Goal: Transaction & Acquisition: Purchase product/service

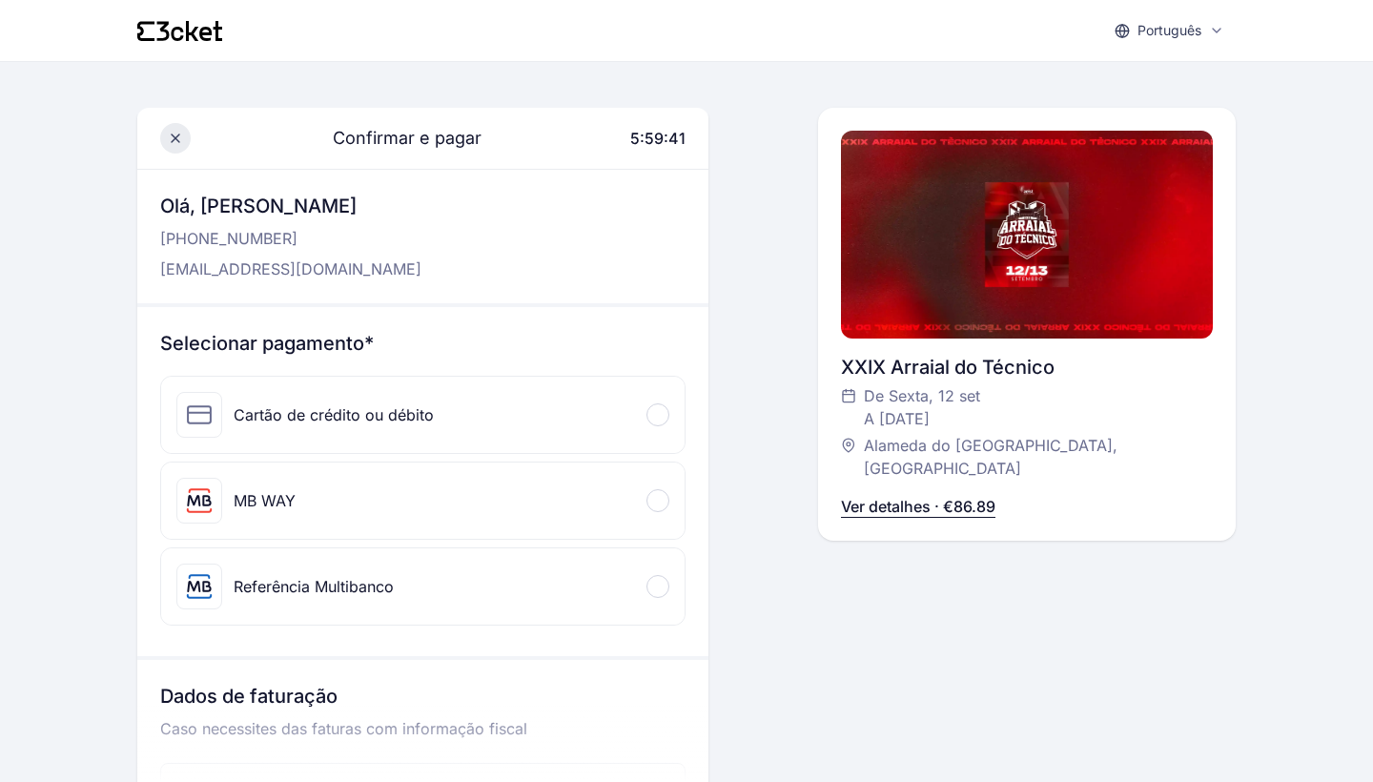
click at [180, 136] on icon at bounding box center [175, 138] width 15 height 15
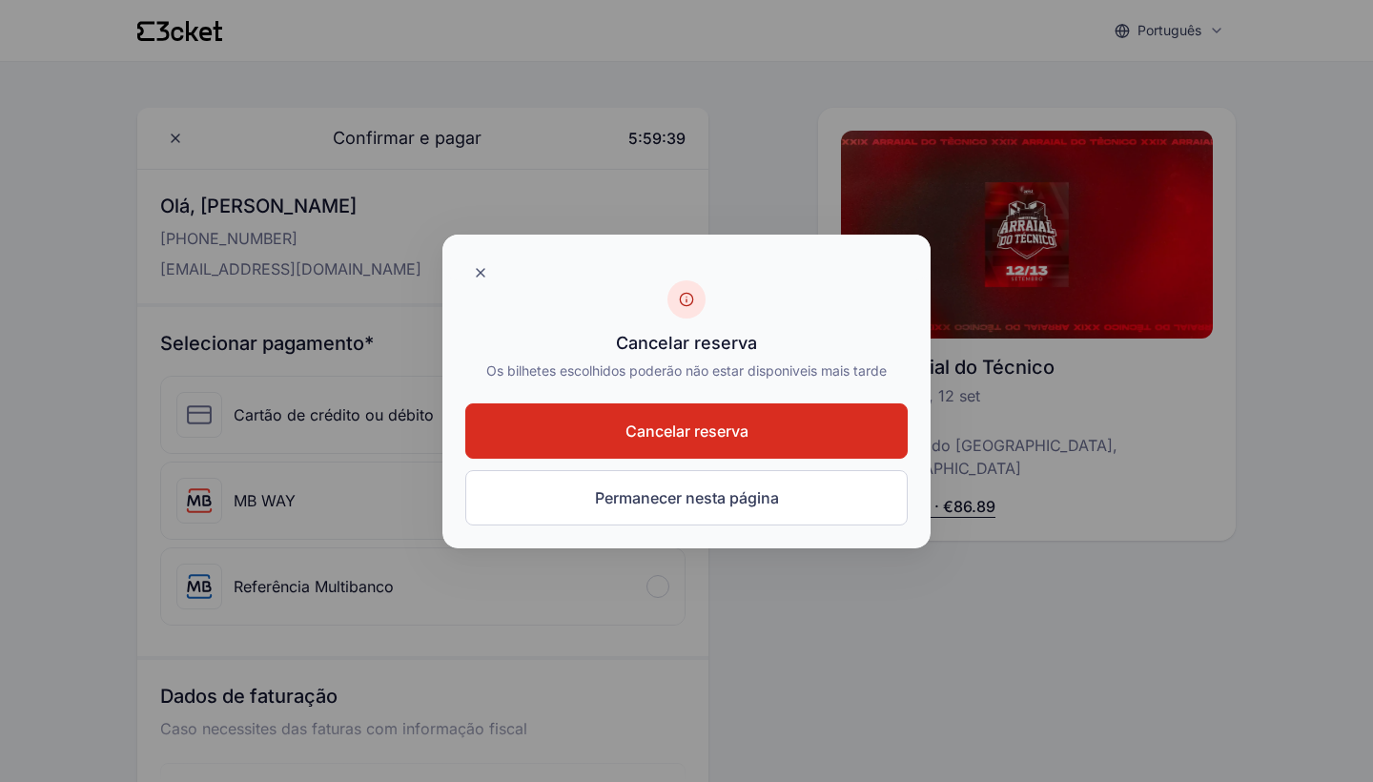
click at [642, 444] on button "Cancelar reserva" at bounding box center [686, 430] width 442 height 55
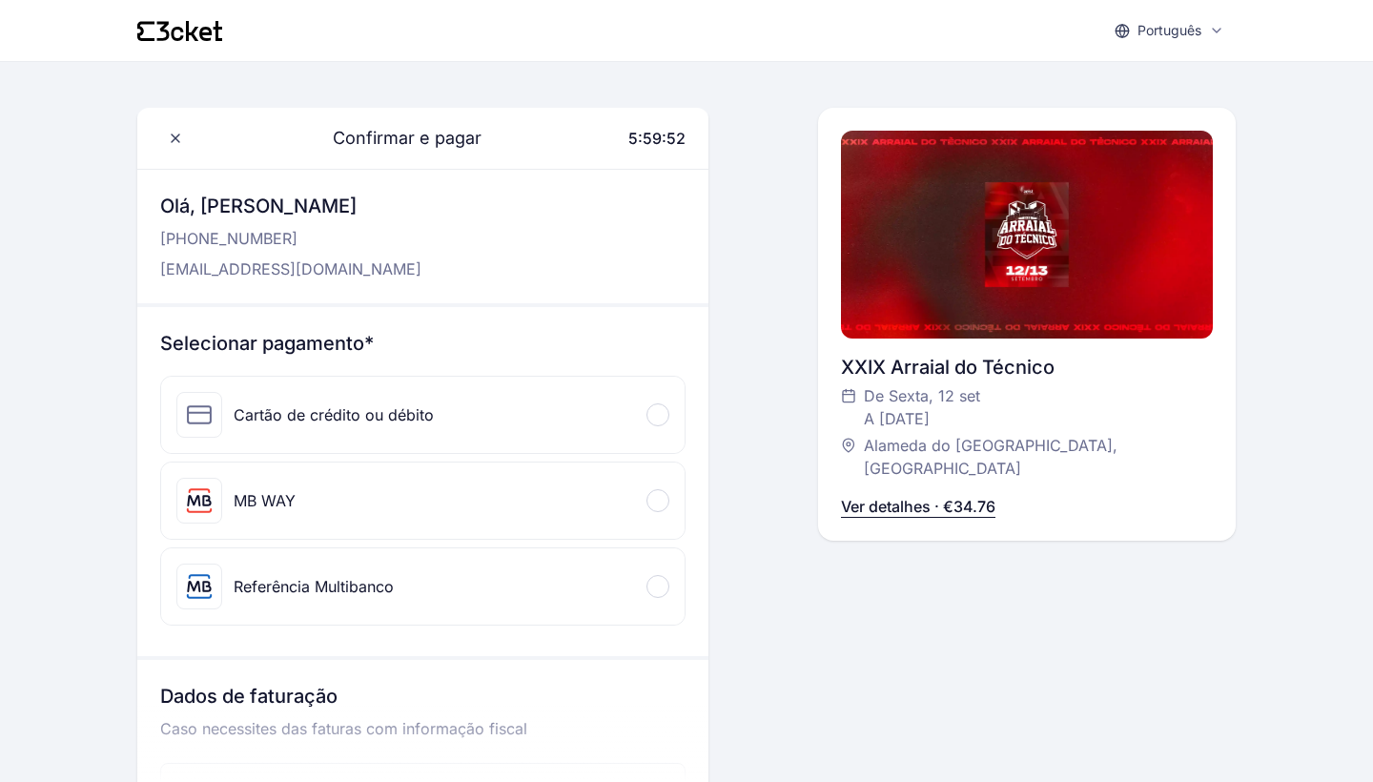
click at [586, 487] on div "MB WAY" at bounding box center [422, 500] width 523 height 76
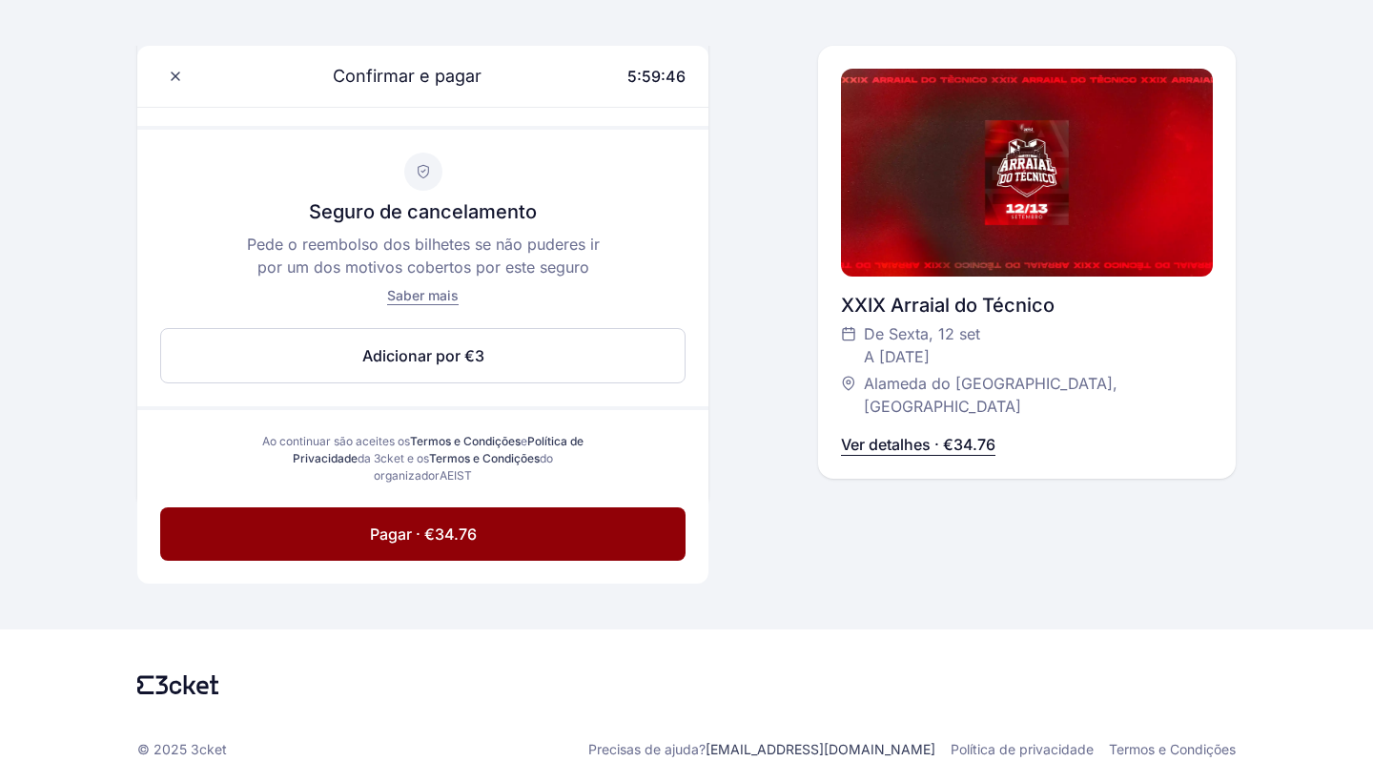
scroll to position [846, 0]
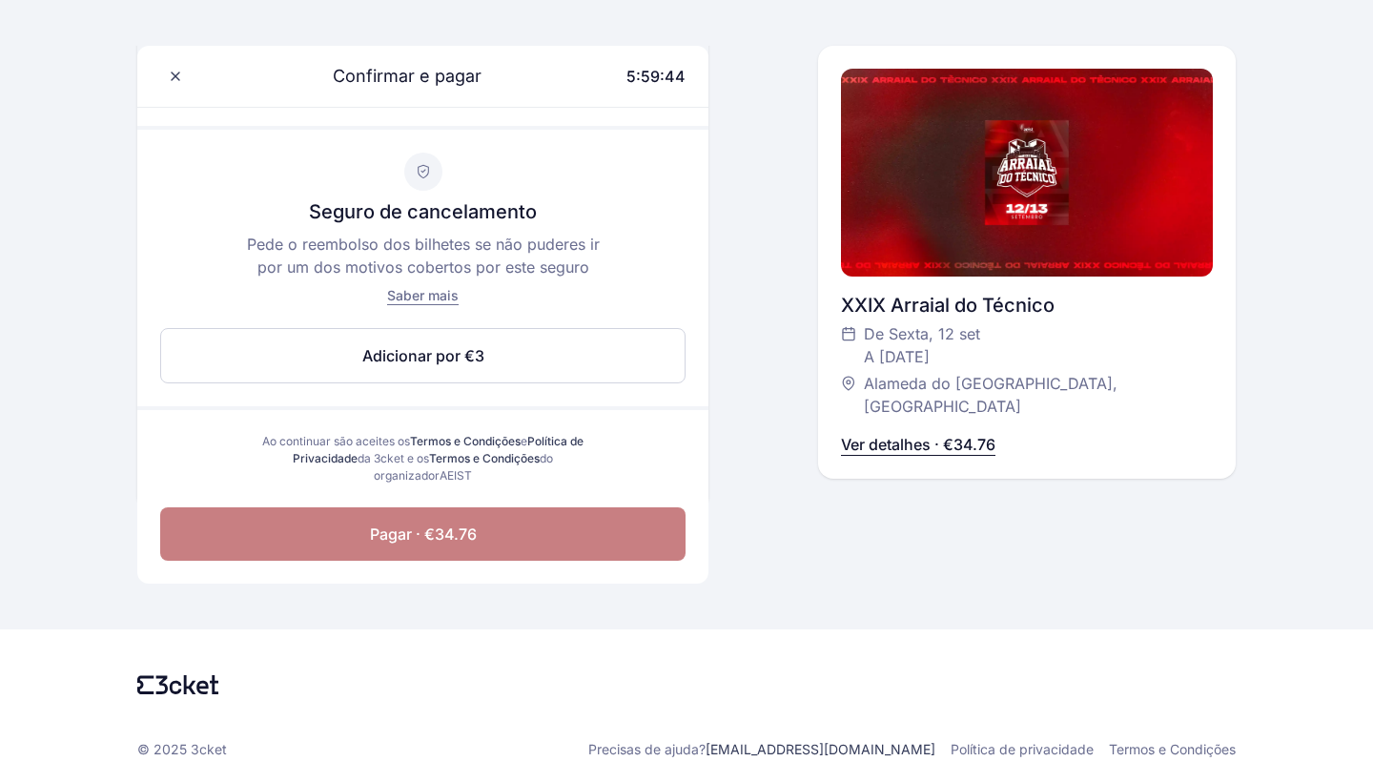
click at [566, 535] on button "Pagar · €34.76" at bounding box center [422, 533] width 525 height 53
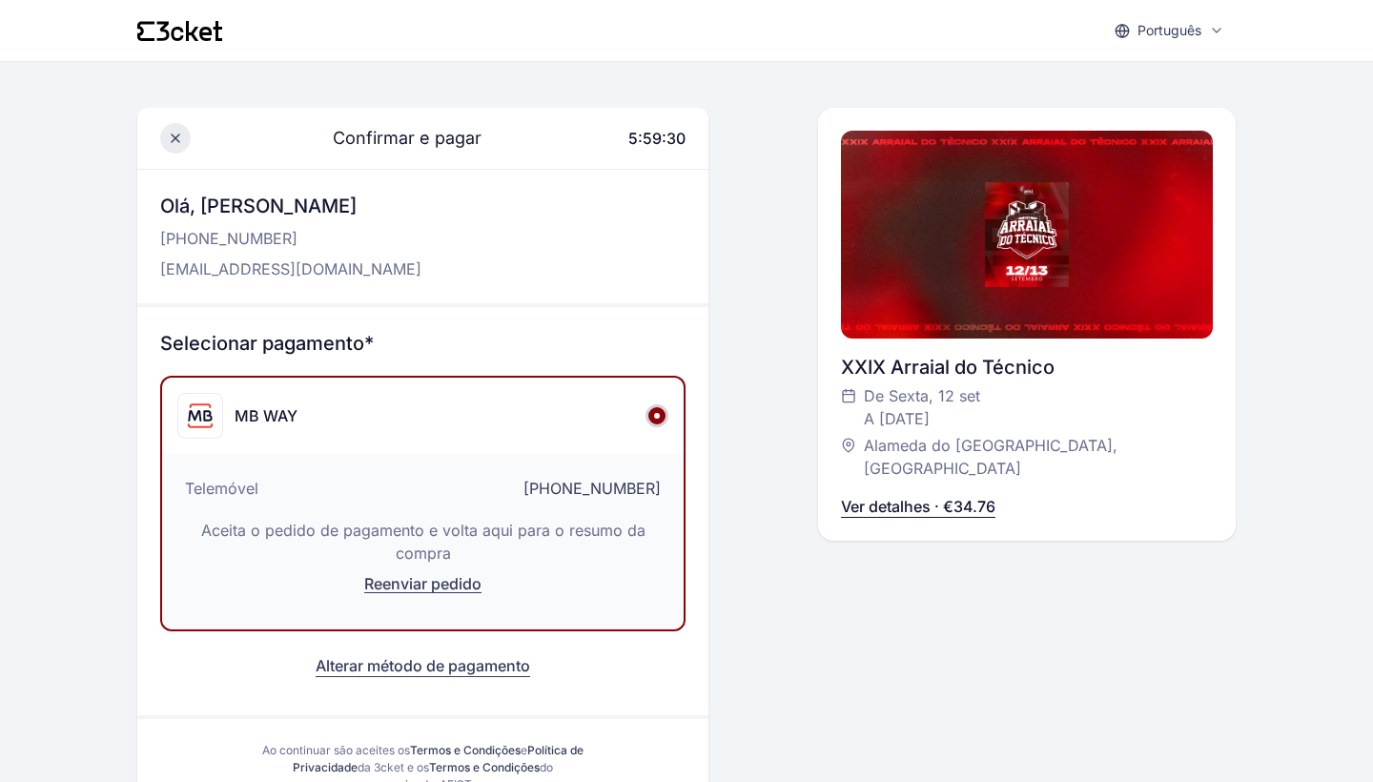
scroll to position [0, 0]
click at [168, 135] on icon at bounding box center [175, 138] width 15 height 15
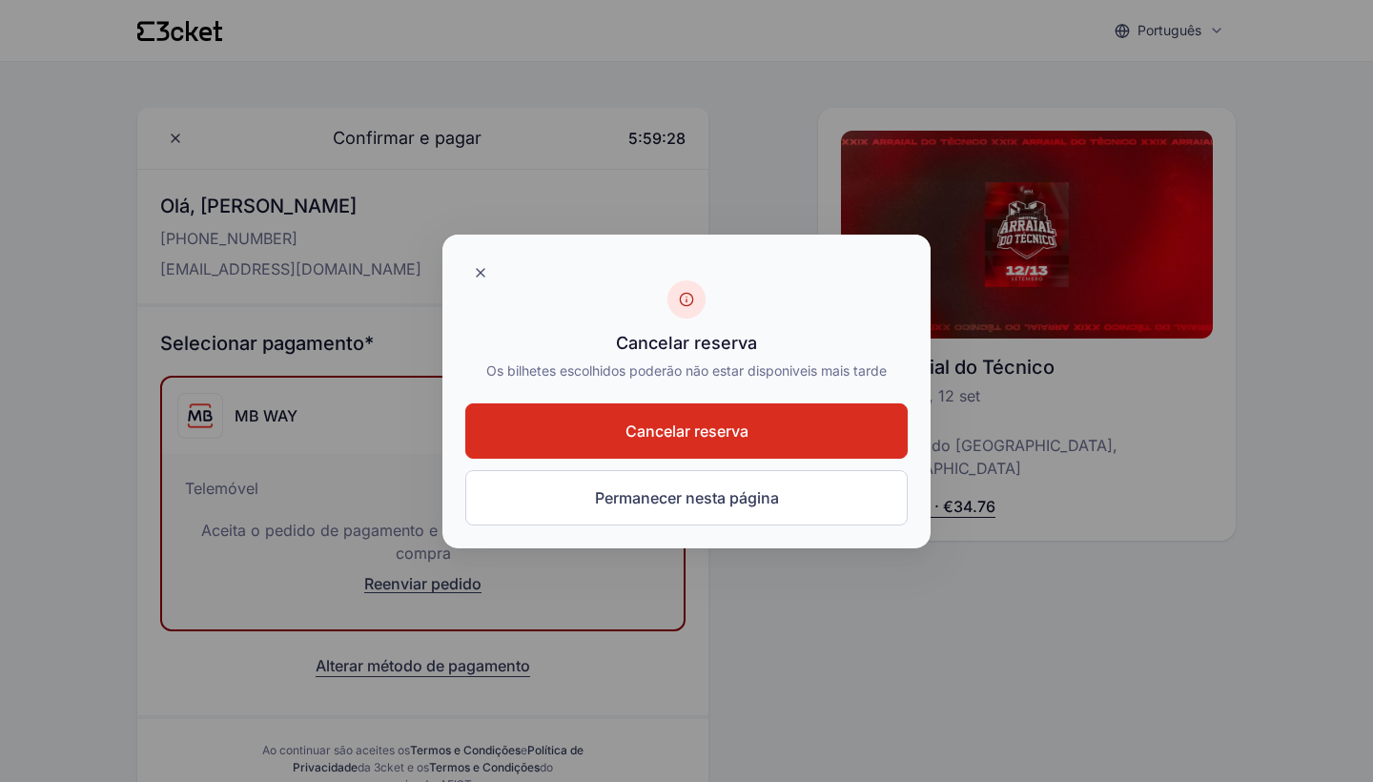
click at [695, 448] on button "Cancelar reserva" at bounding box center [686, 430] width 442 height 55
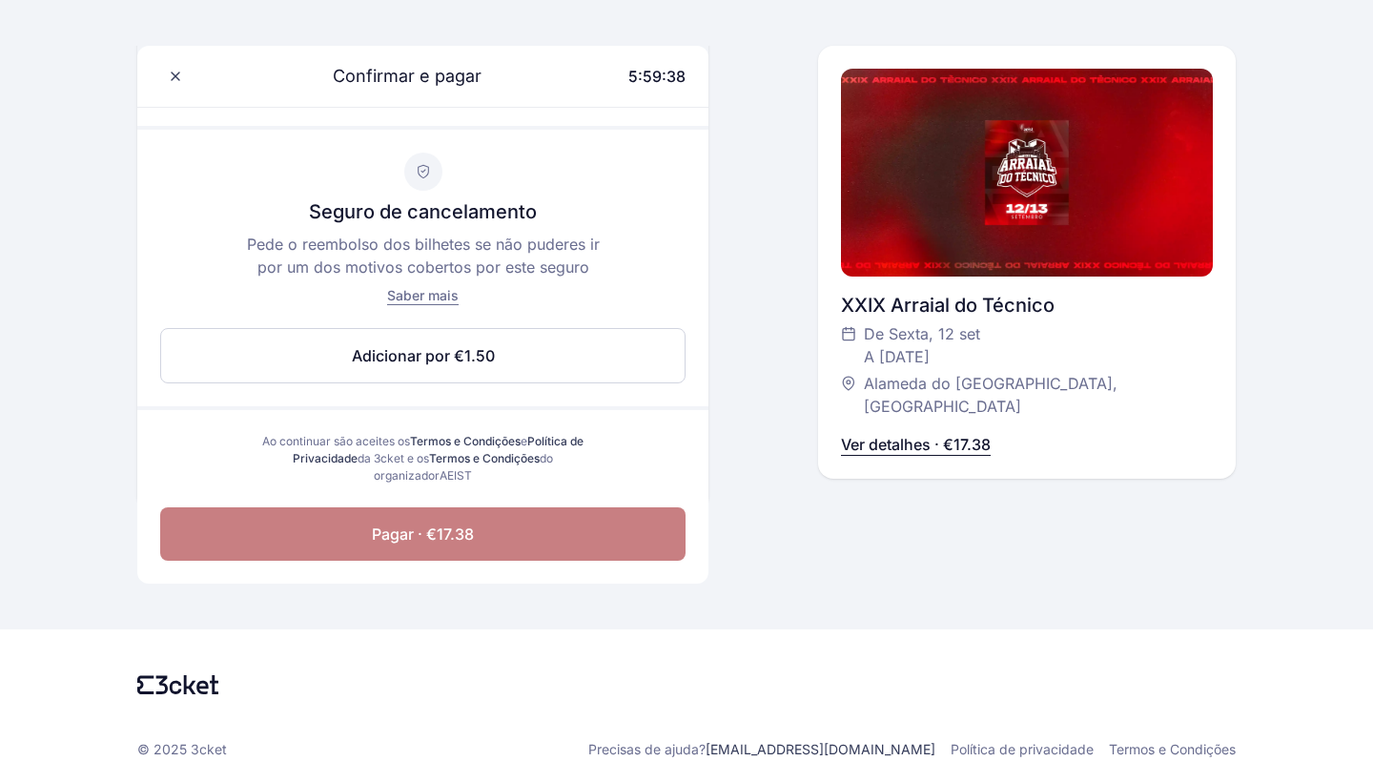
scroll to position [324, 0]
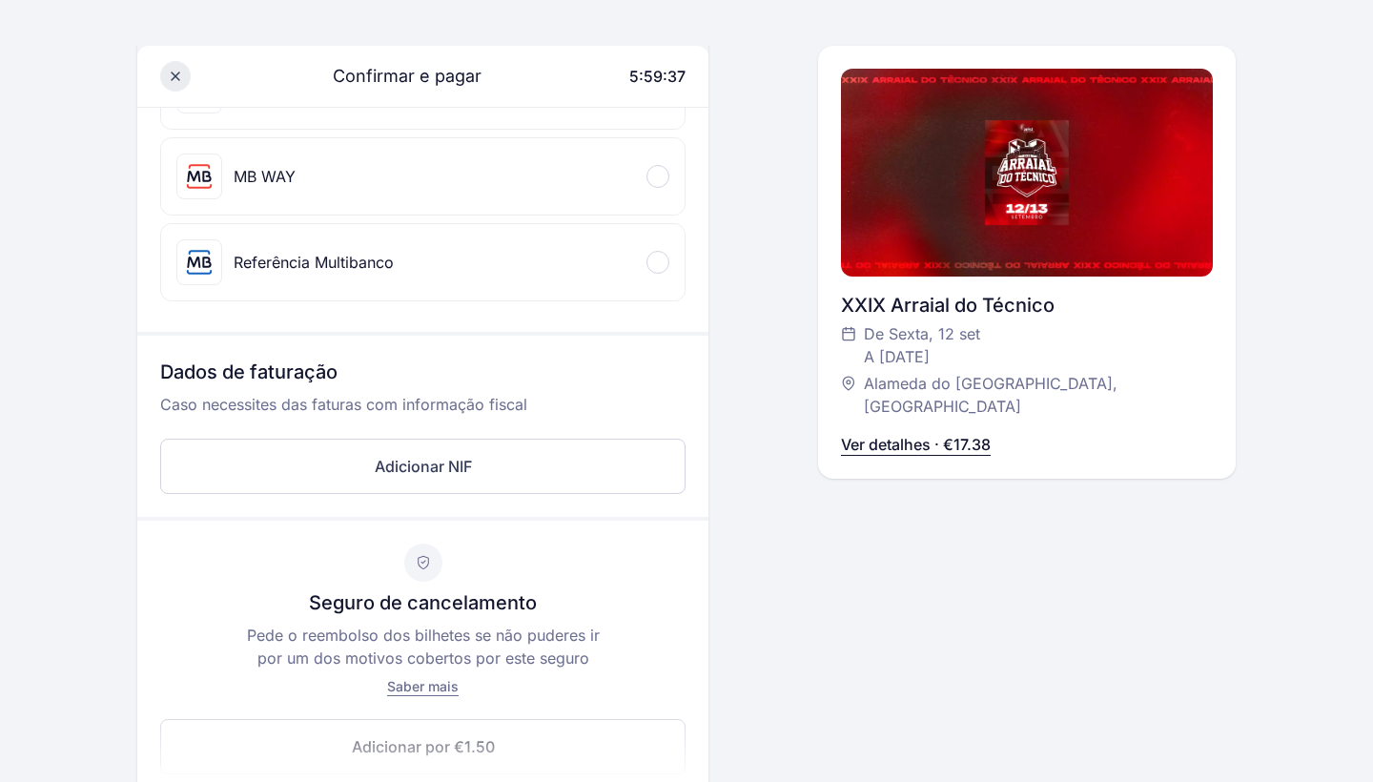
click at [179, 78] on icon at bounding box center [175, 76] width 15 height 15
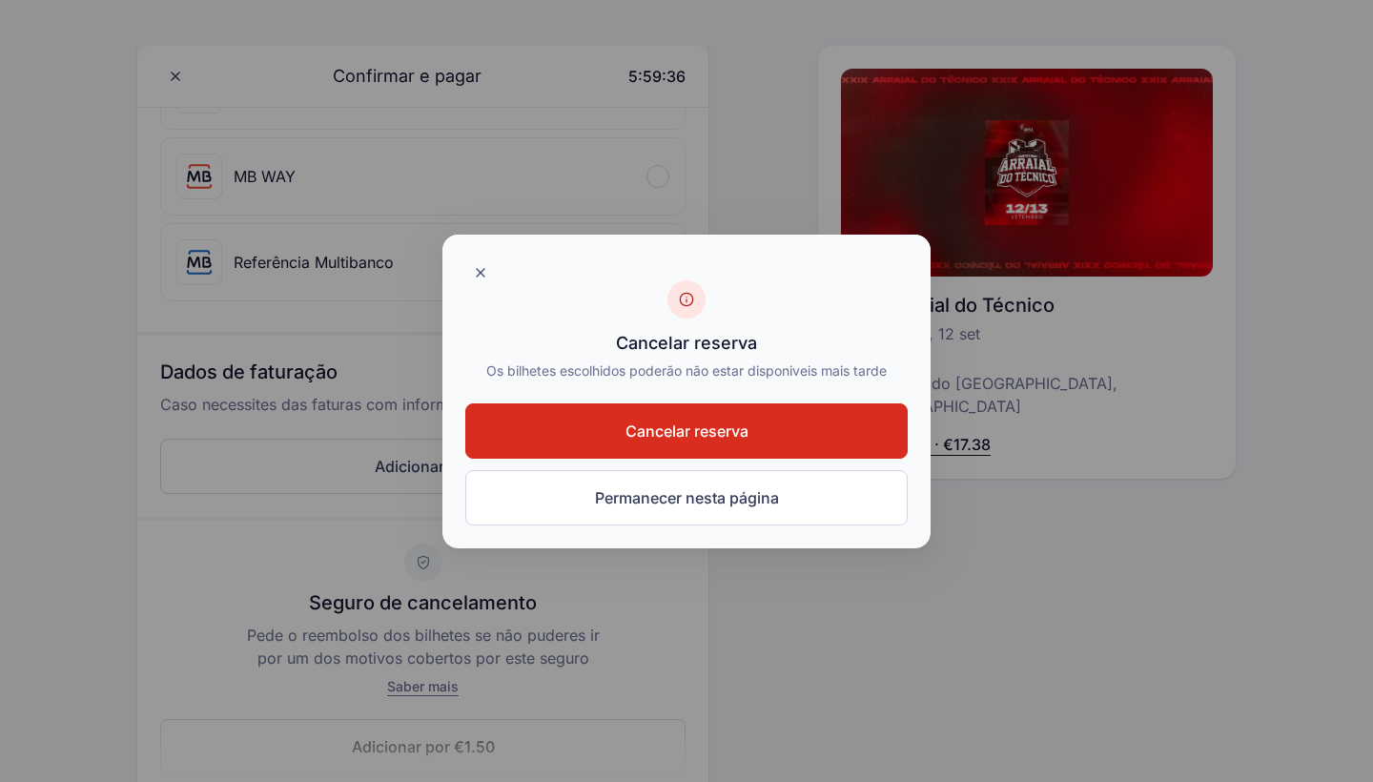
click at [770, 437] on button "Cancelar reserva" at bounding box center [686, 430] width 442 height 55
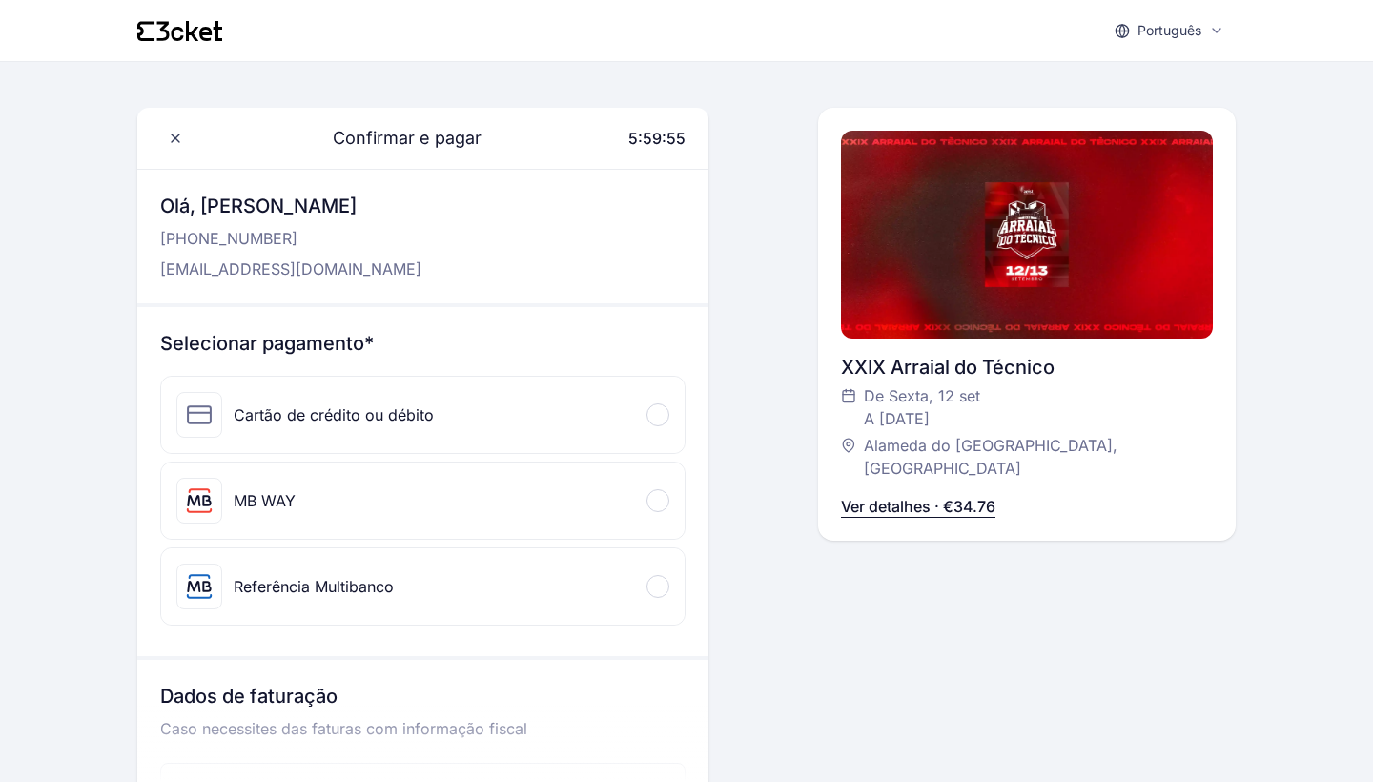
click at [580, 523] on div "MB WAY" at bounding box center [422, 500] width 523 height 76
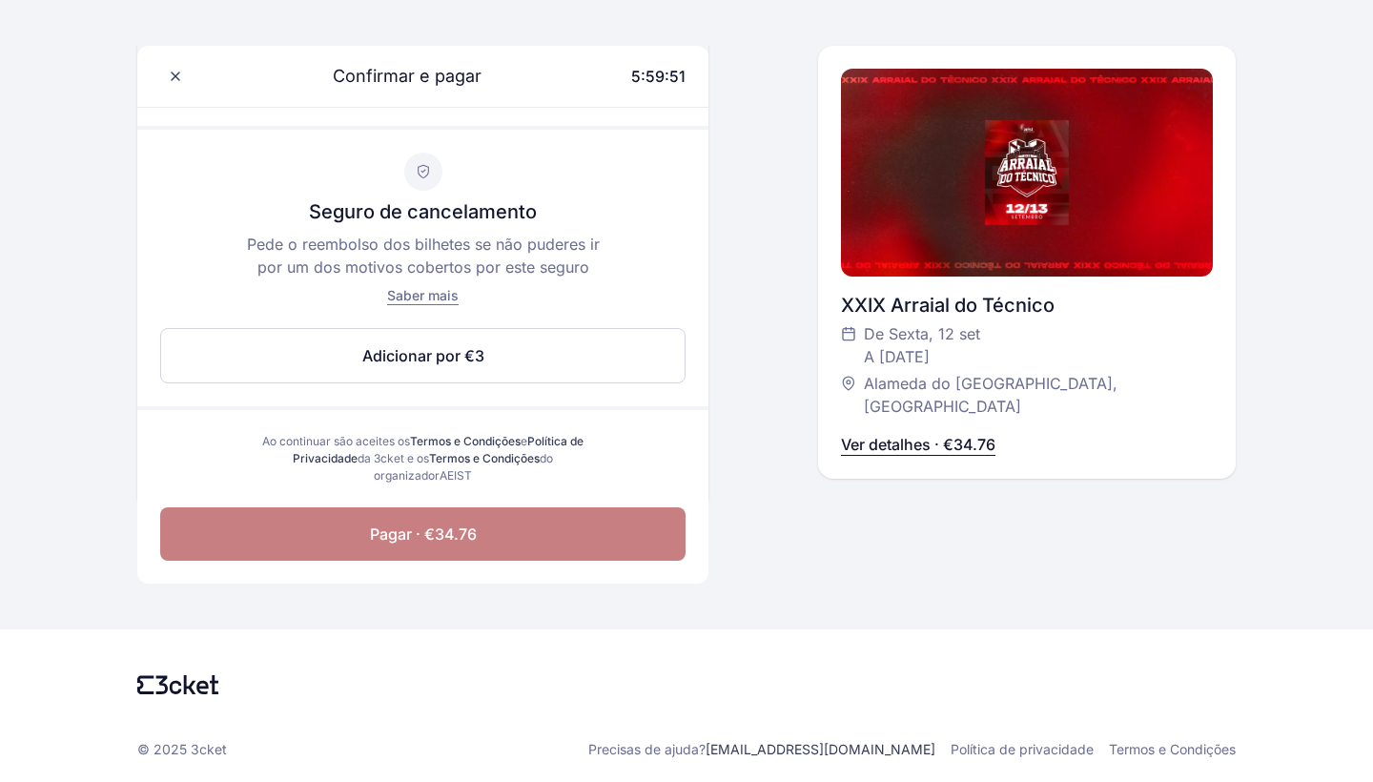
scroll to position [846, 0]
click at [570, 539] on button "Pagar · €34.76" at bounding box center [422, 533] width 525 height 53
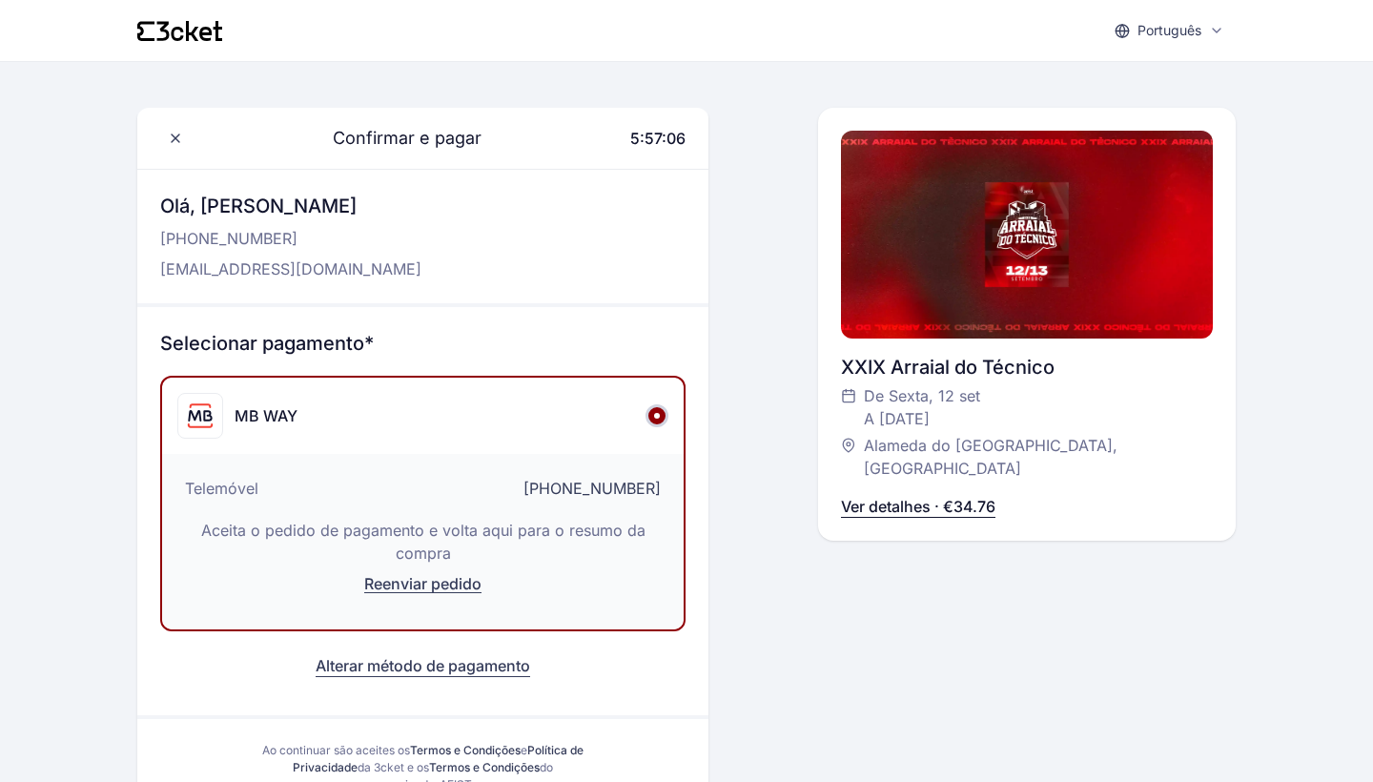
scroll to position [0, 0]
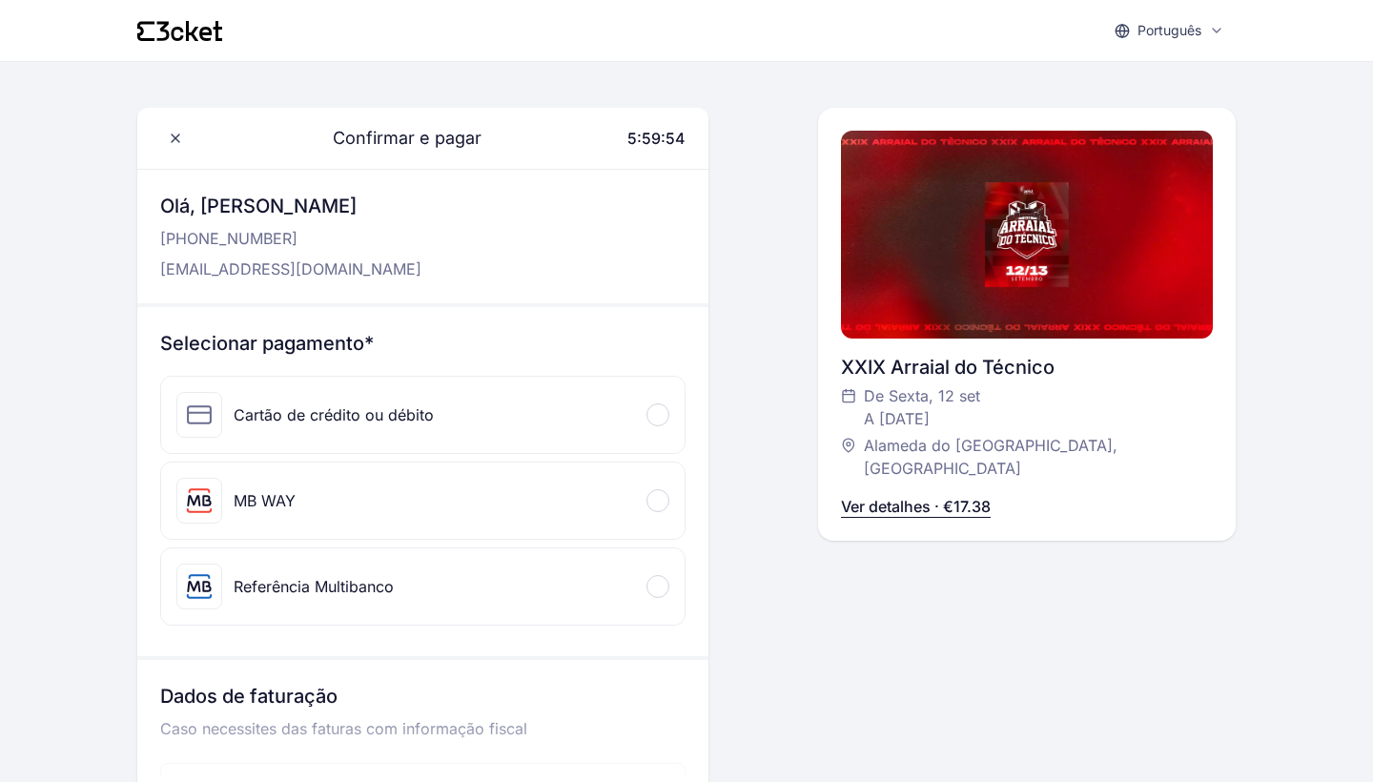
click at [511, 499] on div "MB WAY" at bounding box center [422, 500] width 523 height 76
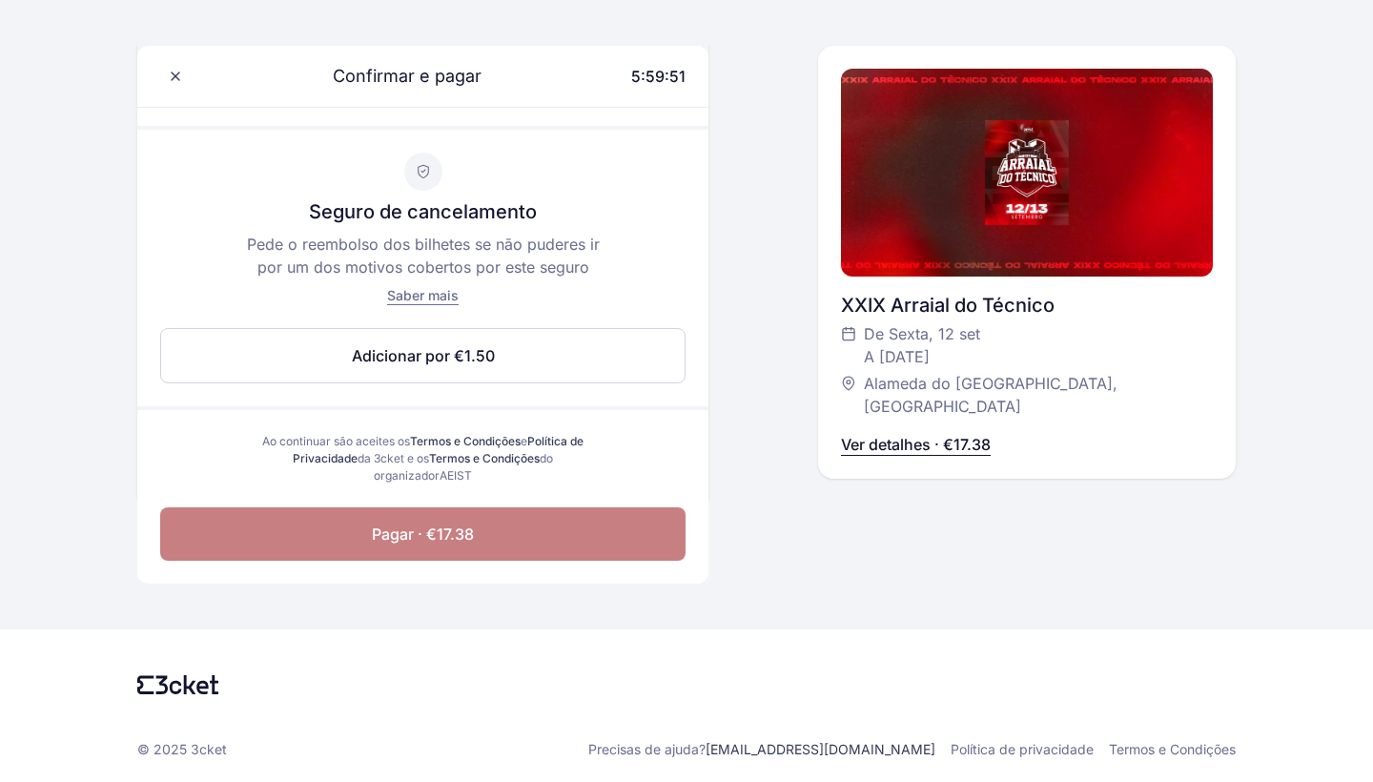
scroll to position [846, 0]
click at [535, 546] on button "Pagar · €17.38" at bounding box center [422, 533] width 525 height 53
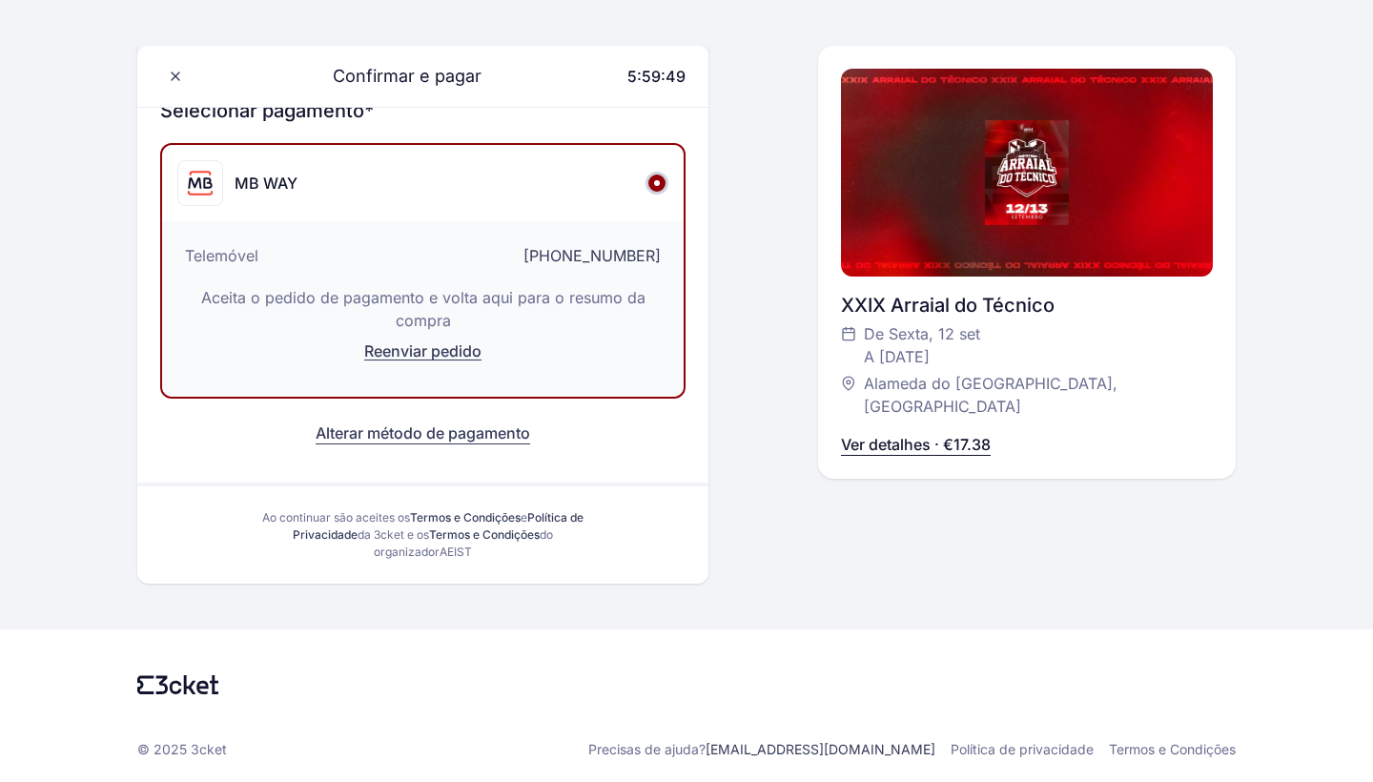
scroll to position [200, 0]
